Goal: Find specific page/section: Find specific page/section

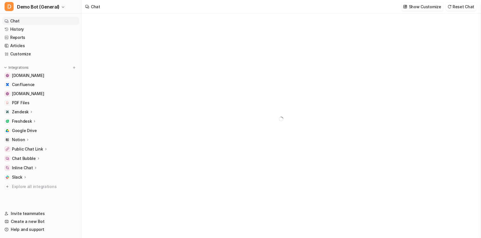
type textarea "**********"
click at [6, 67] on img at bounding box center [5, 68] width 4 height 4
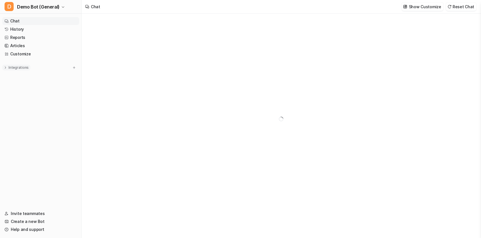
click at [6, 67] on img at bounding box center [5, 68] width 4 height 4
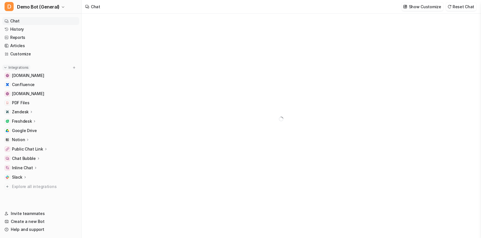
click at [6, 67] on img at bounding box center [5, 68] width 4 height 4
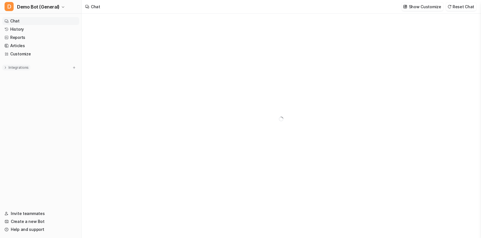
click at [6, 67] on img at bounding box center [5, 68] width 4 height 4
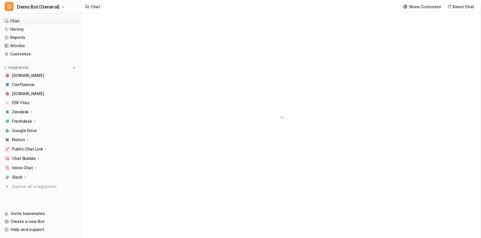
click at [6, 67] on img at bounding box center [5, 68] width 4 height 4
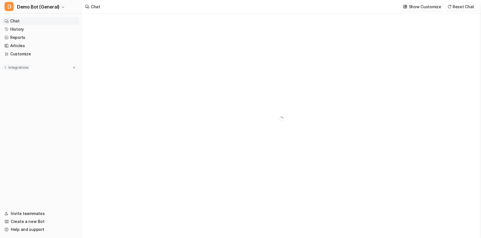
click at [6, 67] on img at bounding box center [5, 68] width 4 height 4
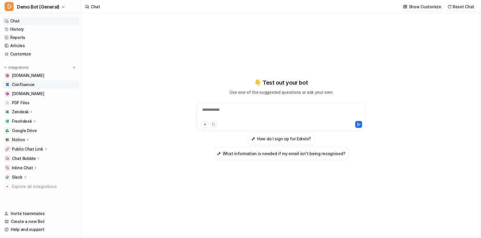
click at [6, 85] on img at bounding box center [7, 84] width 3 height 3
